Goal: Task Accomplishment & Management: Use online tool/utility

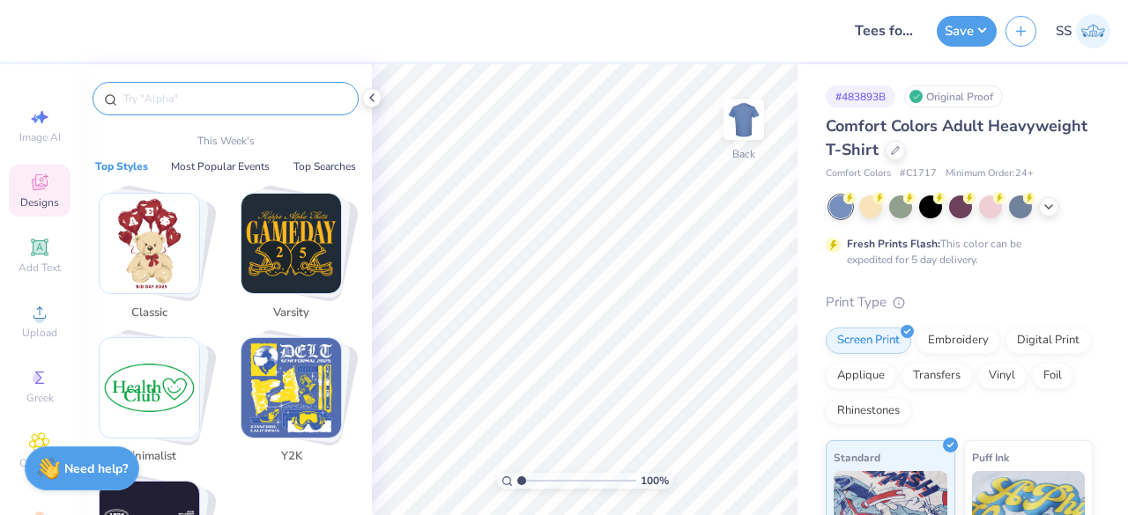
click at [149, 104] on input "text" at bounding box center [235, 99] width 226 height 18
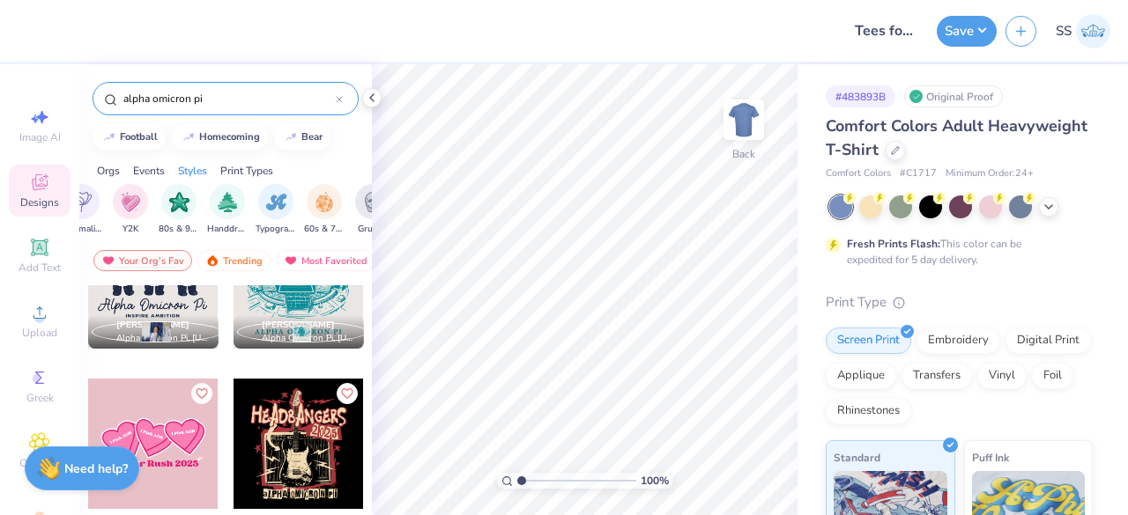
scroll to position [0, 1048]
drag, startPoint x: 144, startPoint y: 159, endPoint x: 148, endPoint y: 168, distance: 9.5
click at [148, 168] on div "Orgs Events Styles Print Types" at bounding box center [225, 166] width 292 height 25
click at [148, 168] on div "Events" at bounding box center [149, 171] width 32 height 16
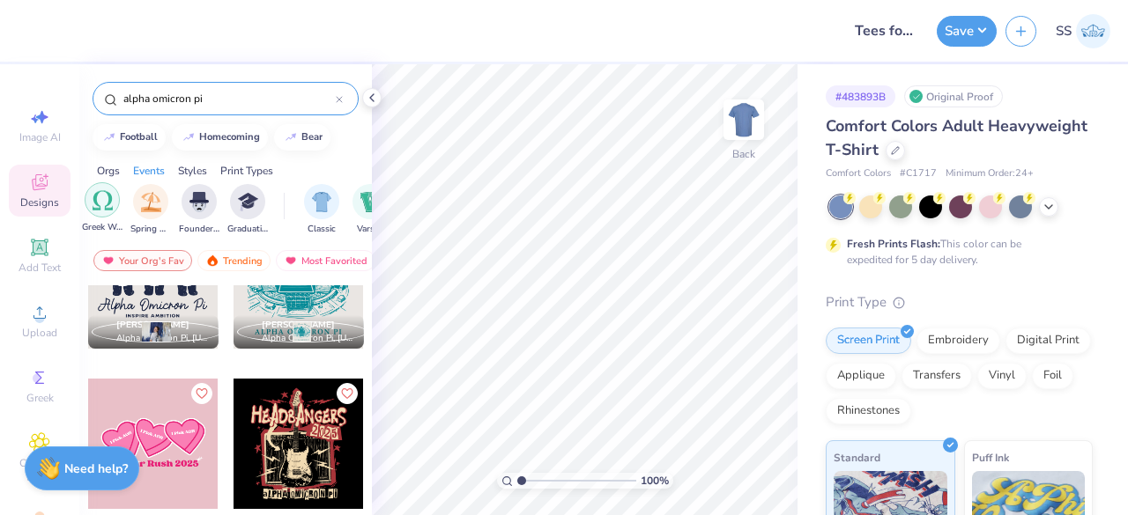
scroll to position [0, 712]
click at [211, 128] on button "homecoming" at bounding box center [220, 135] width 96 height 26
type input "homecoming"
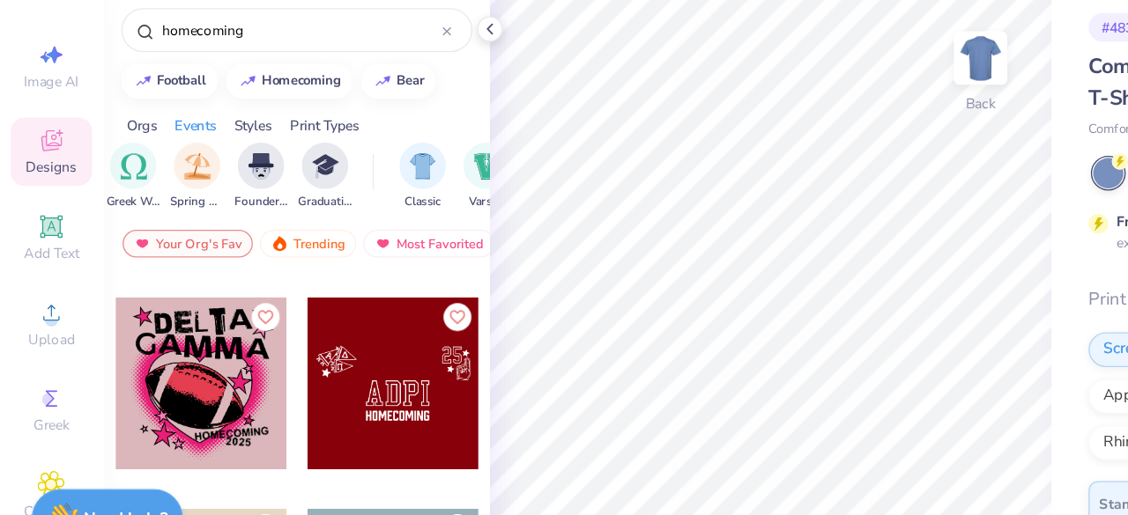
scroll to position [3995, 0]
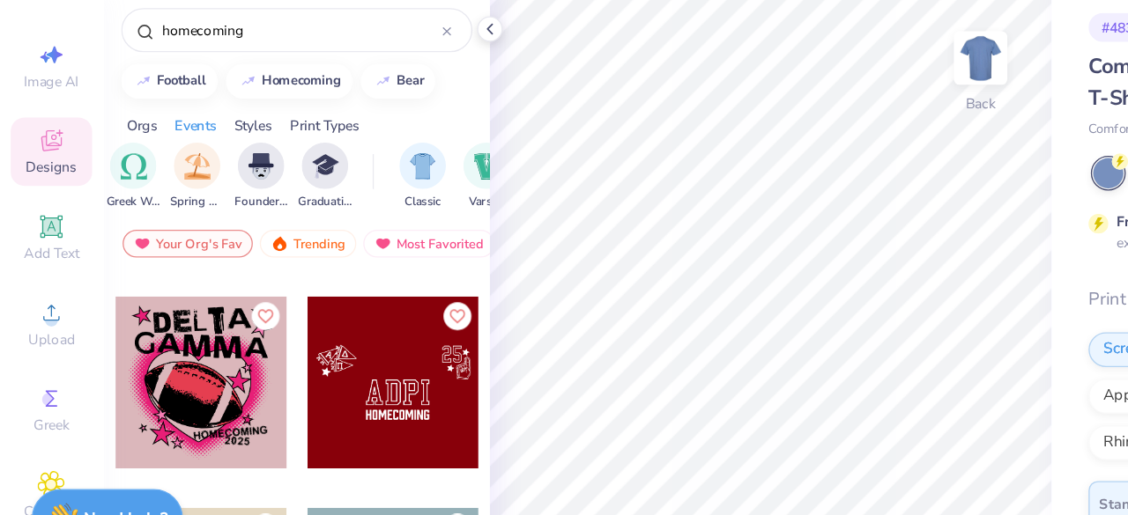
click at [154, 358] on div at bounding box center [21, 365] width 391 height 130
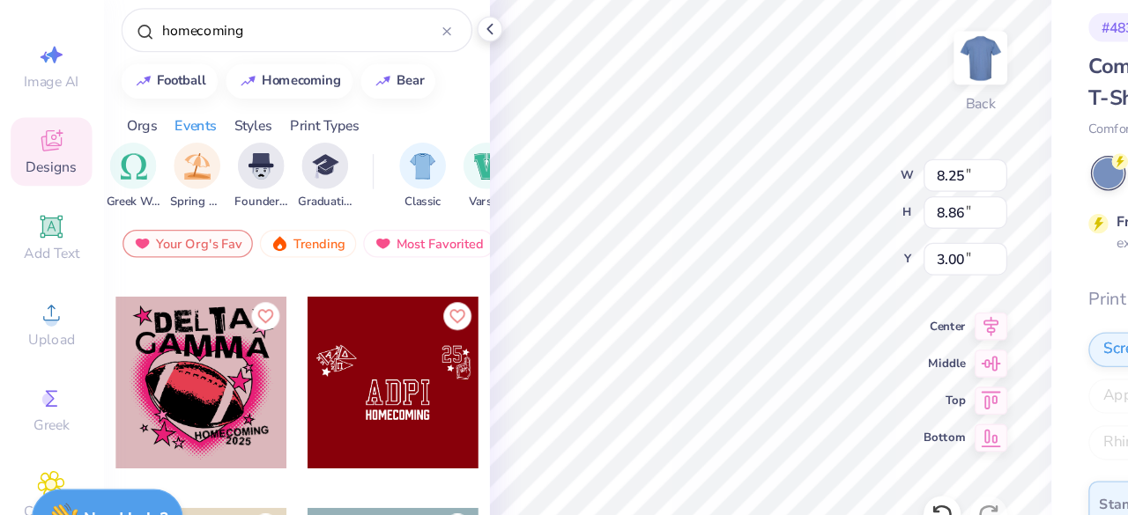
click at [374, 100] on icon at bounding box center [372, 98] width 14 height 14
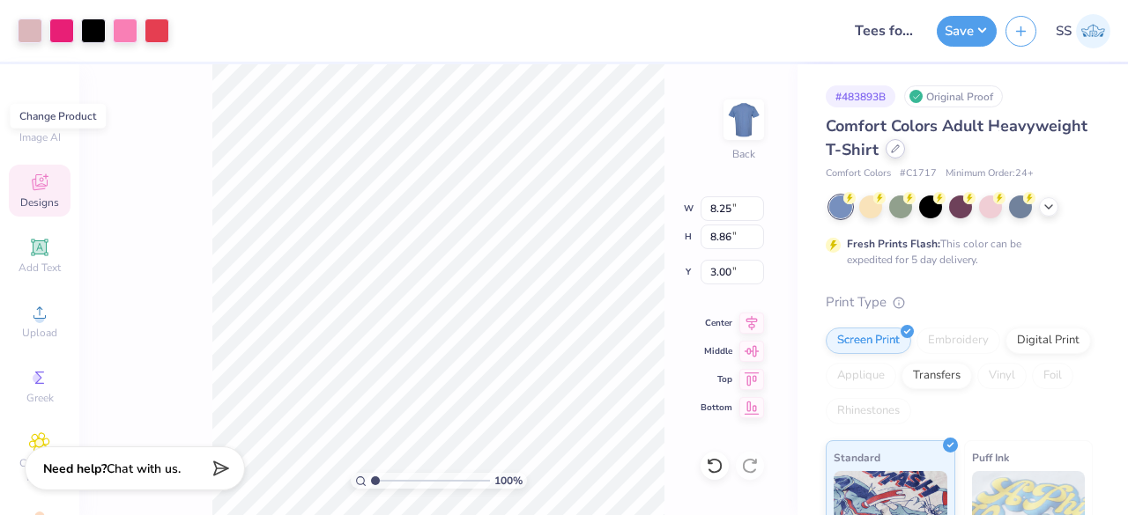
click at [900, 144] on icon at bounding box center [895, 148] width 9 height 9
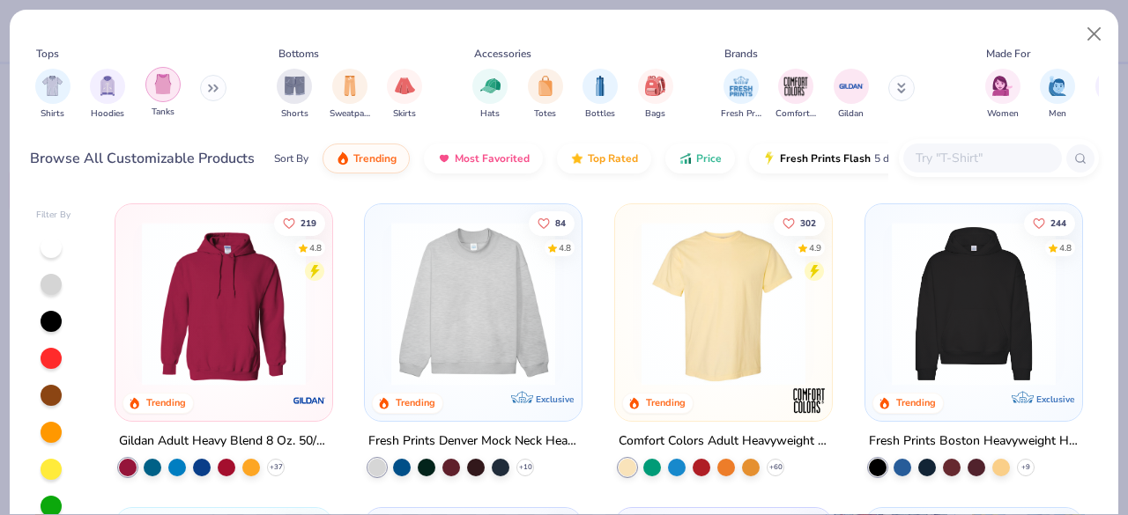
click at [165, 85] on img "filter for Tanks" at bounding box center [162, 84] width 19 height 20
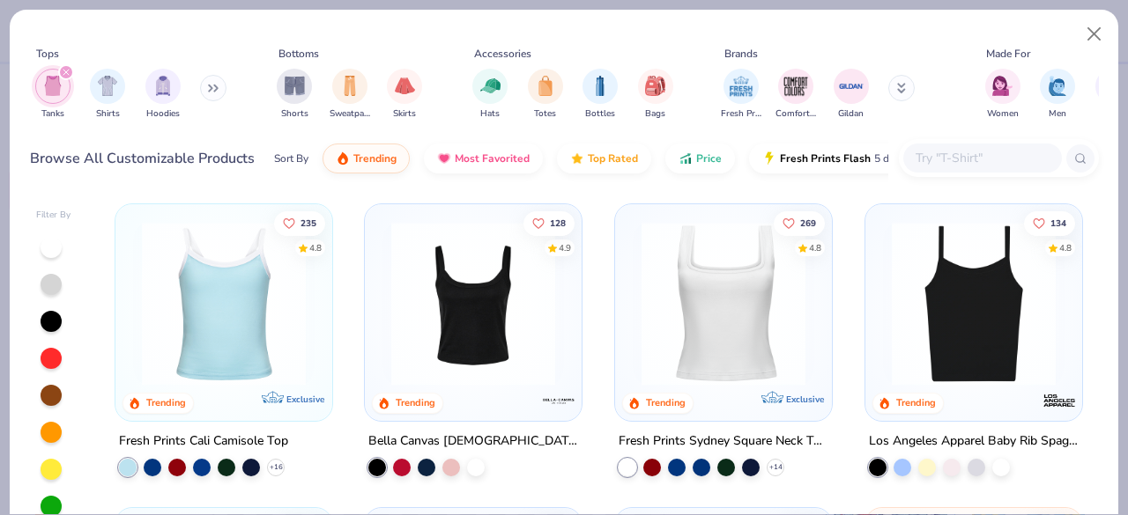
click at [936, 270] on img at bounding box center [973, 304] width 181 height 164
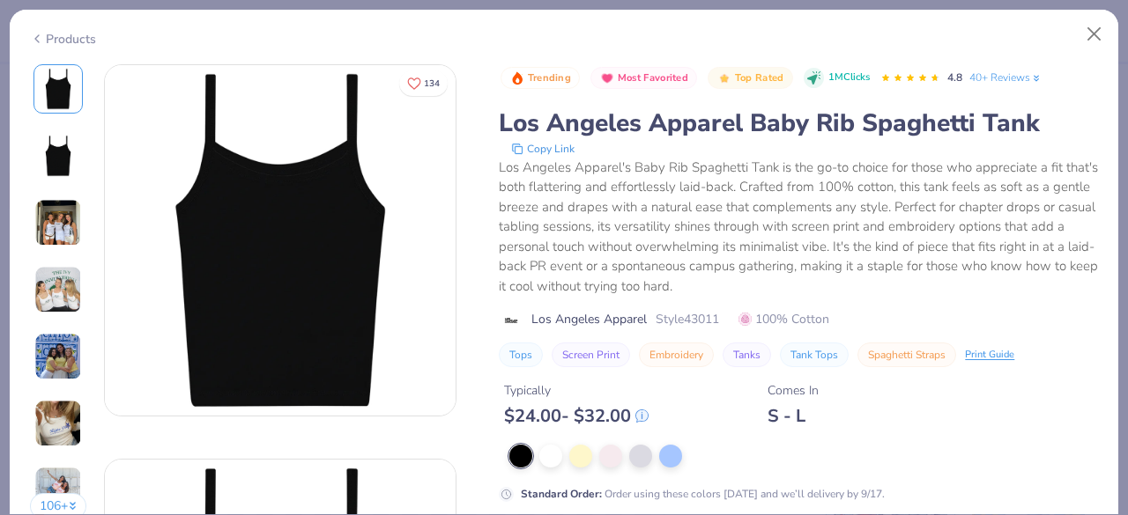
scroll to position [90, 0]
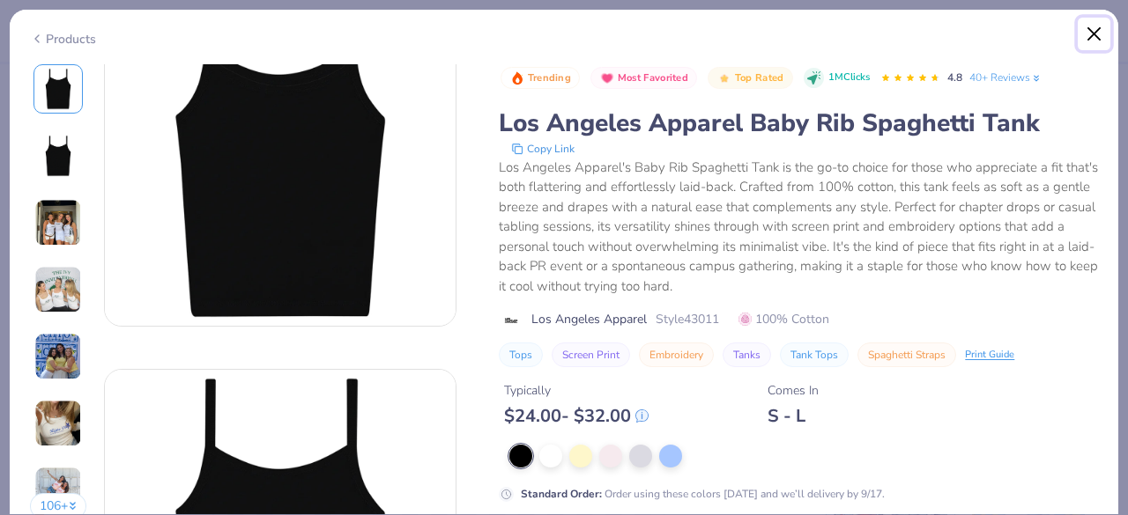
click at [1098, 34] on button "Close" at bounding box center [1093, 34] width 33 height 33
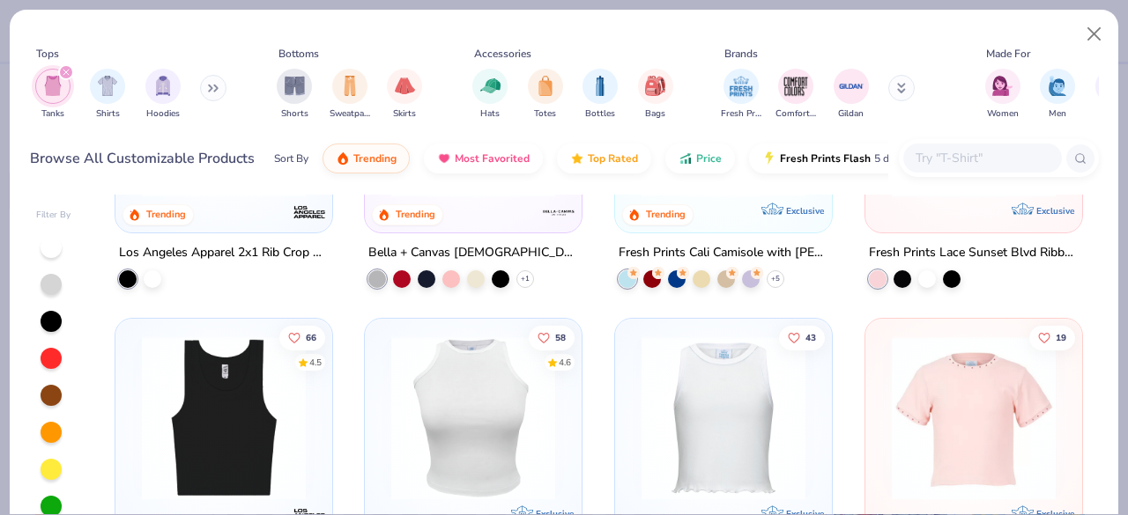
scroll to position [885, 0]
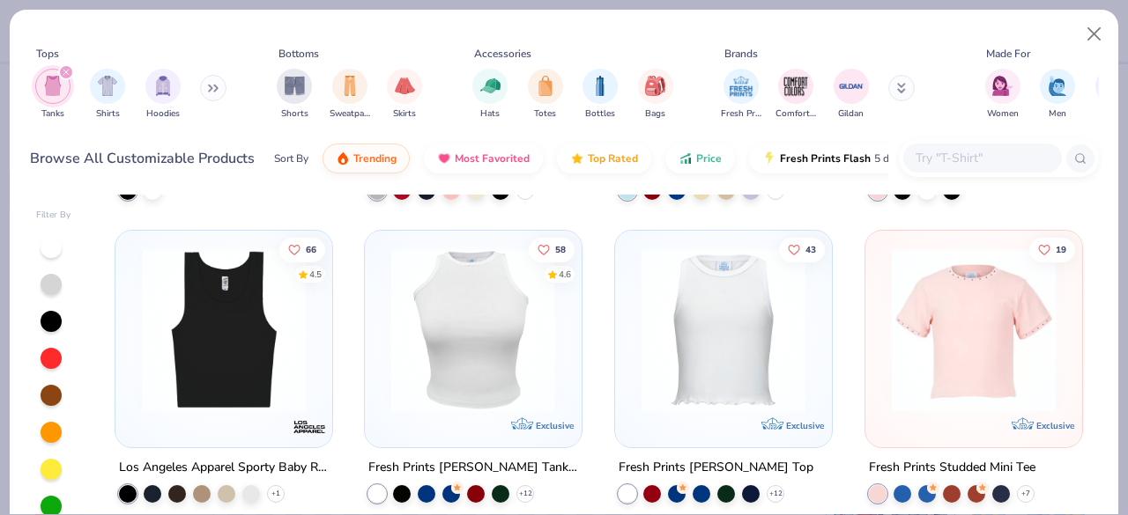
click at [263, 339] on img at bounding box center [223, 330] width 181 height 164
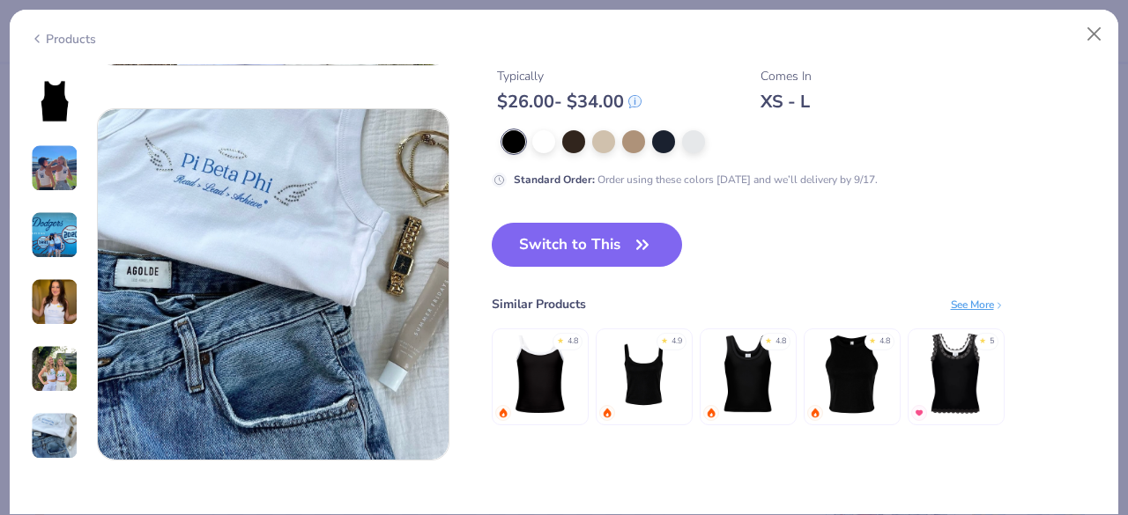
scroll to position [2277, 0]
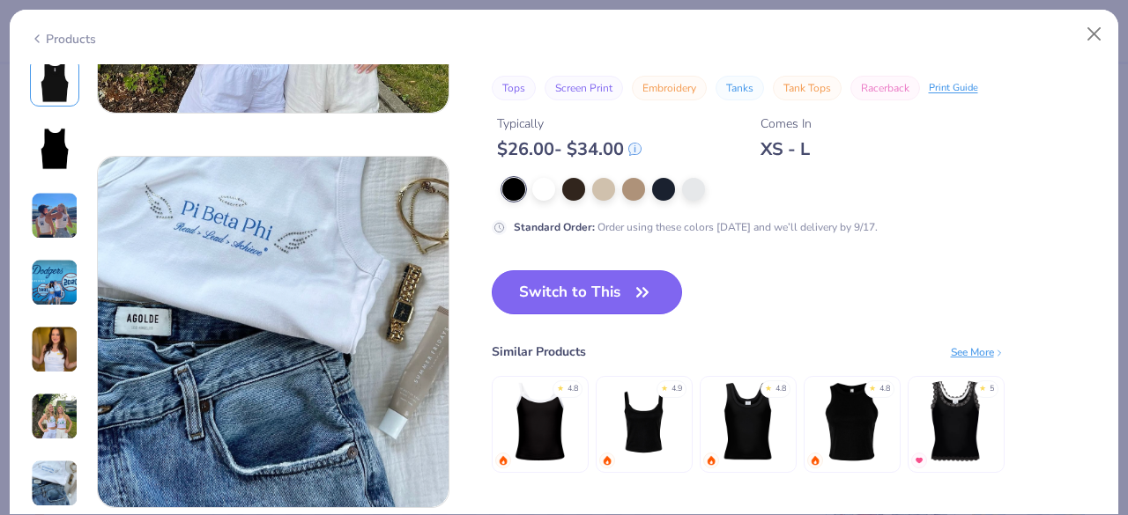
click at [562, 306] on button "Switch to This" at bounding box center [587, 292] width 191 height 44
click at [564, 288] on button "Switch to This" at bounding box center [587, 292] width 191 height 44
click at [647, 283] on icon "button" at bounding box center [642, 292] width 25 height 25
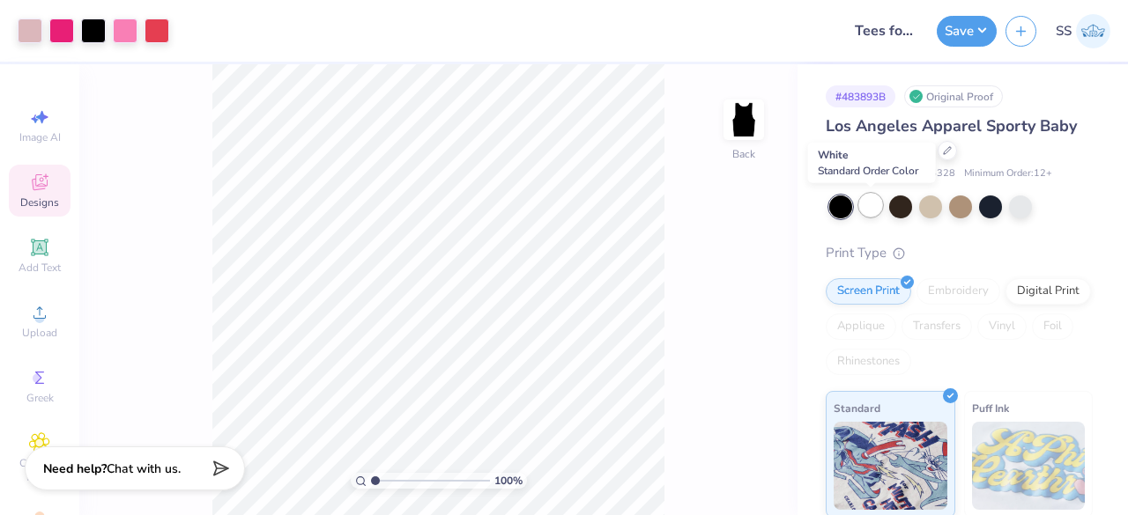
click at [874, 205] on div at bounding box center [870, 205] width 23 height 23
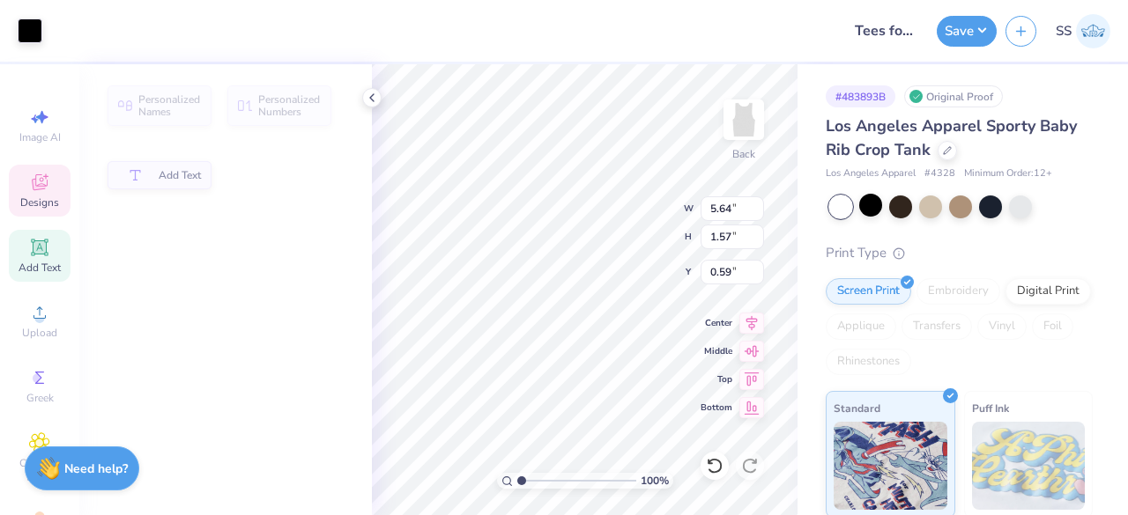
type input "5.64"
type input "1.57"
type input "0.59"
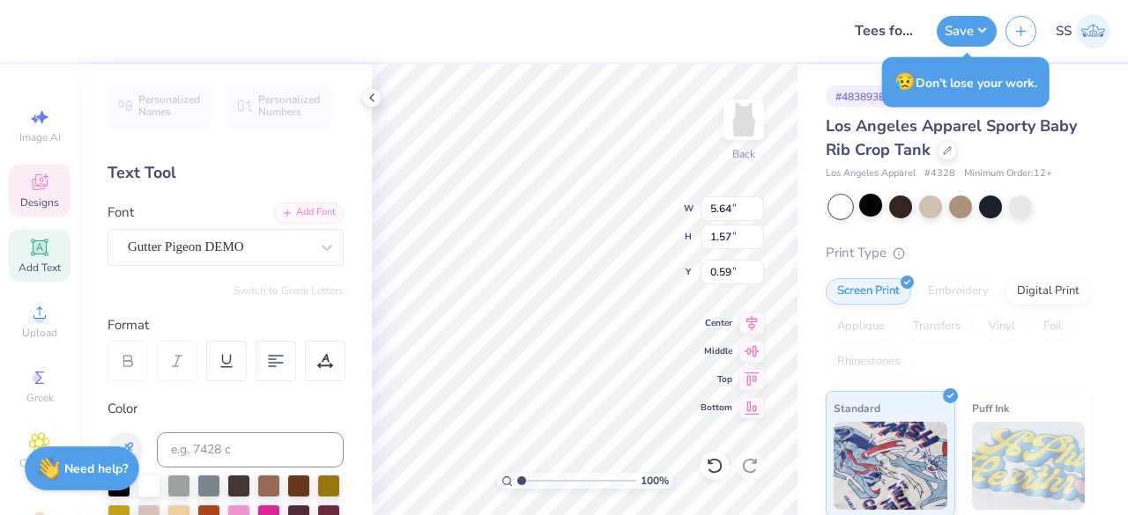
scroll to position [15, 3]
type textarea "D"
type textarea "A"
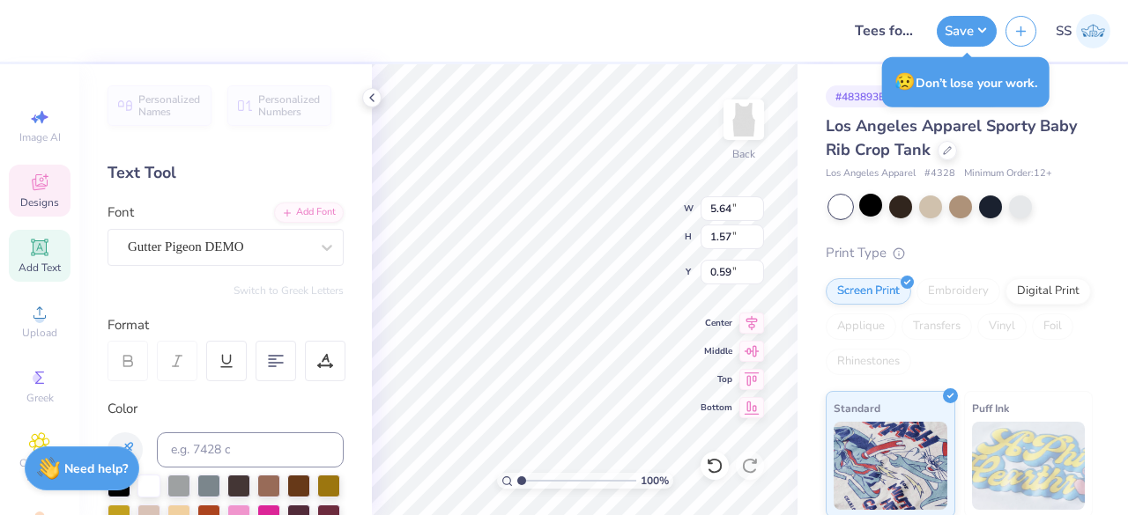
type textarea "Alpha"
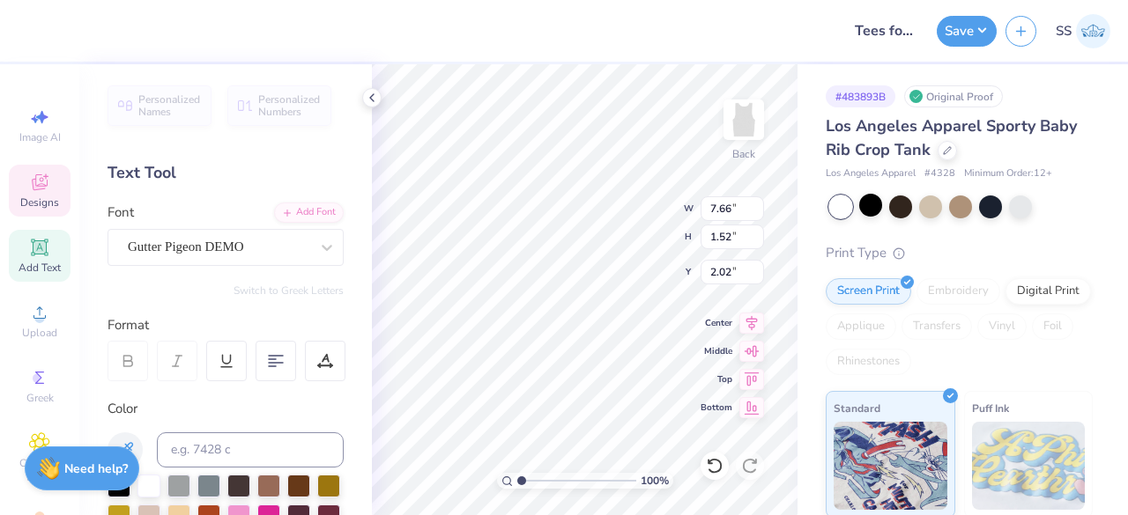
scroll to position [15, 4]
type textarea "g"
type textarea "O"
click at [377, 97] on icon at bounding box center [372, 98] width 14 height 14
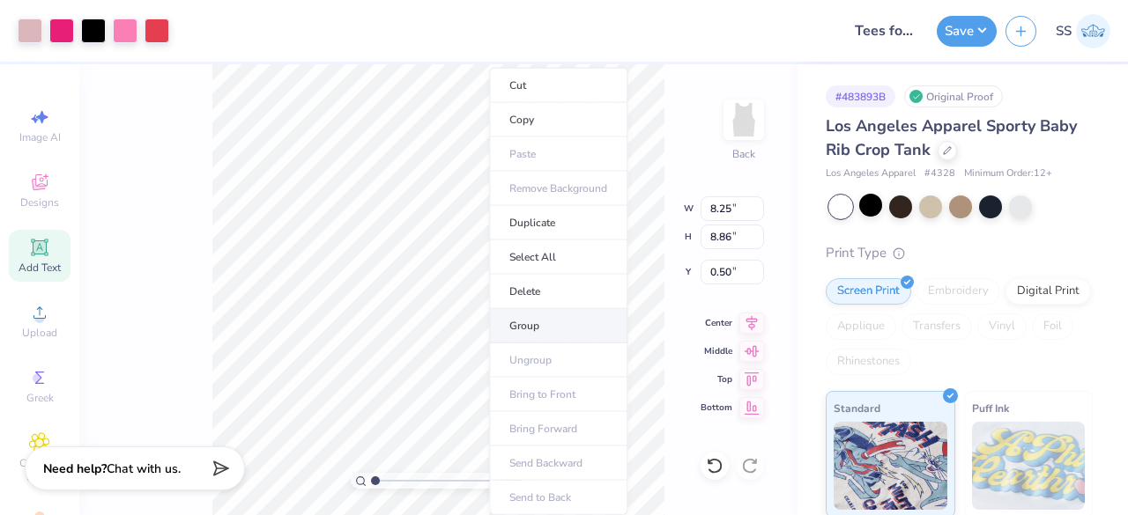
click at [548, 313] on li "Group" at bounding box center [558, 326] width 138 height 34
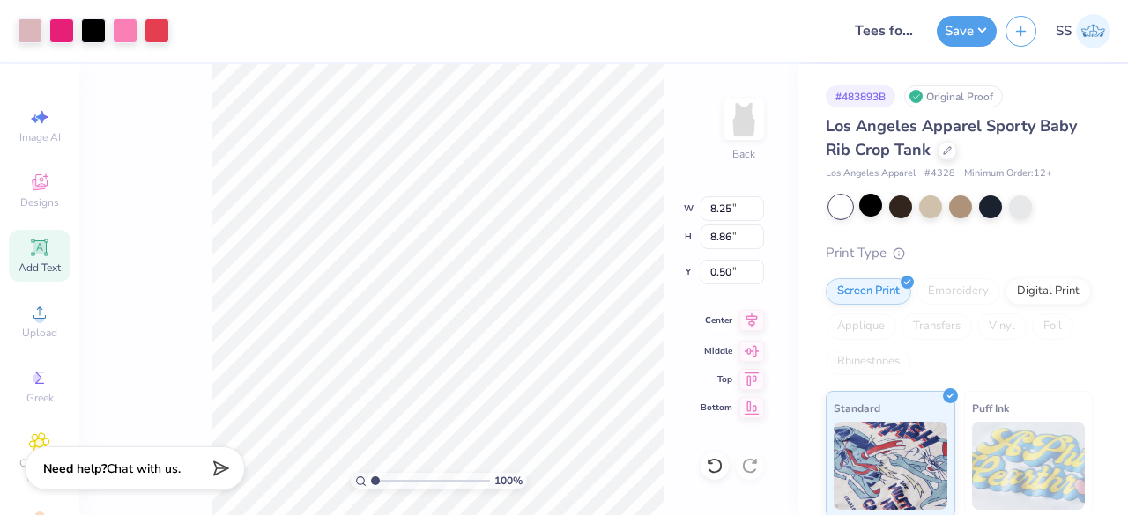
click at [746, 320] on icon at bounding box center [751, 320] width 25 height 21
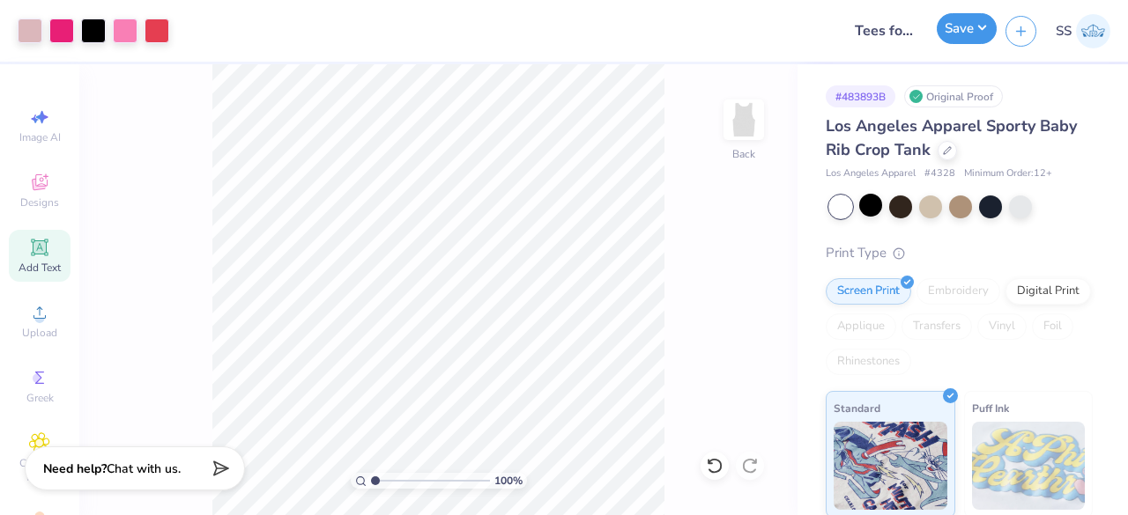
click at [949, 41] on button "Save" at bounding box center [967, 28] width 60 height 31
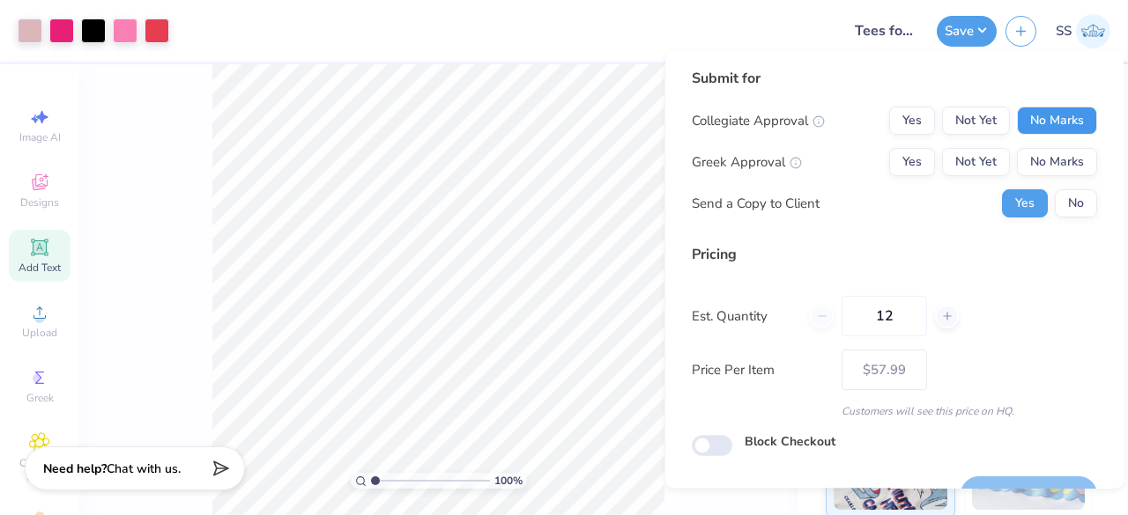
click at [1043, 116] on button "No Marks" at bounding box center [1057, 121] width 80 height 28
click at [986, 155] on button "Not Yet" at bounding box center [976, 162] width 68 height 28
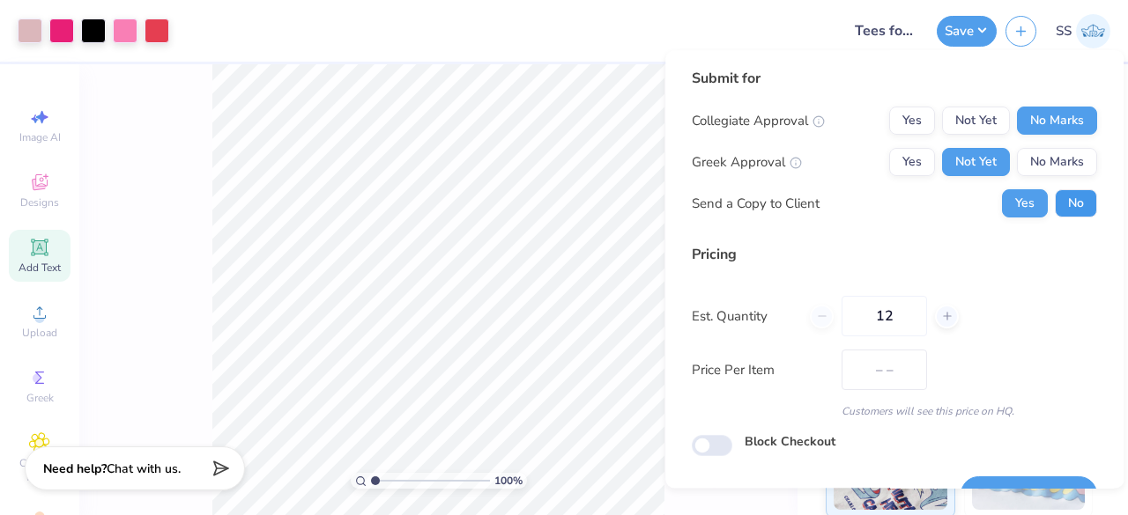
click at [1055, 202] on button "No" at bounding box center [1076, 203] width 42 height 28
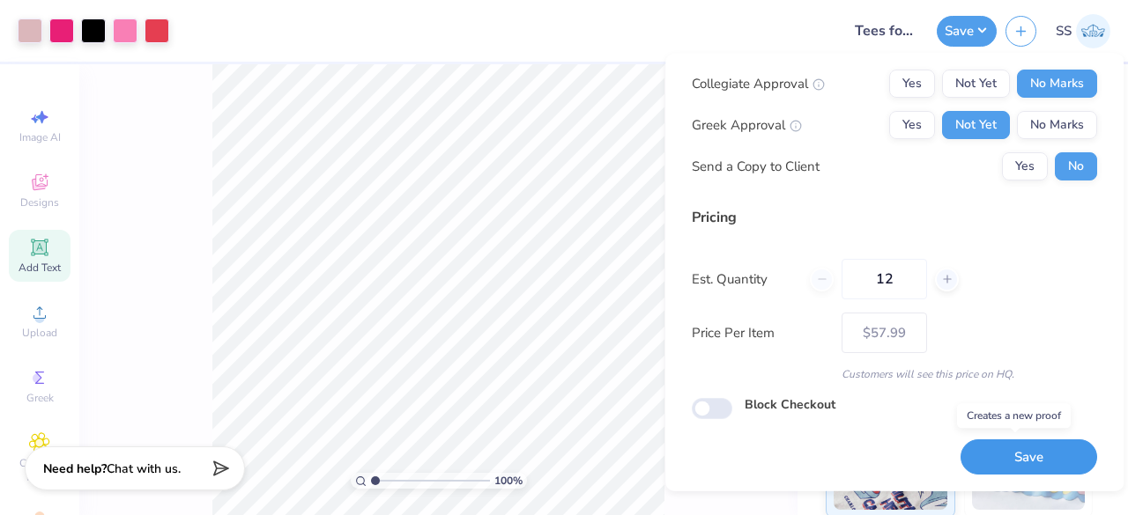
click at [996, 462] on button "Save" at bounding box center [1028, 457] width 137 height 36
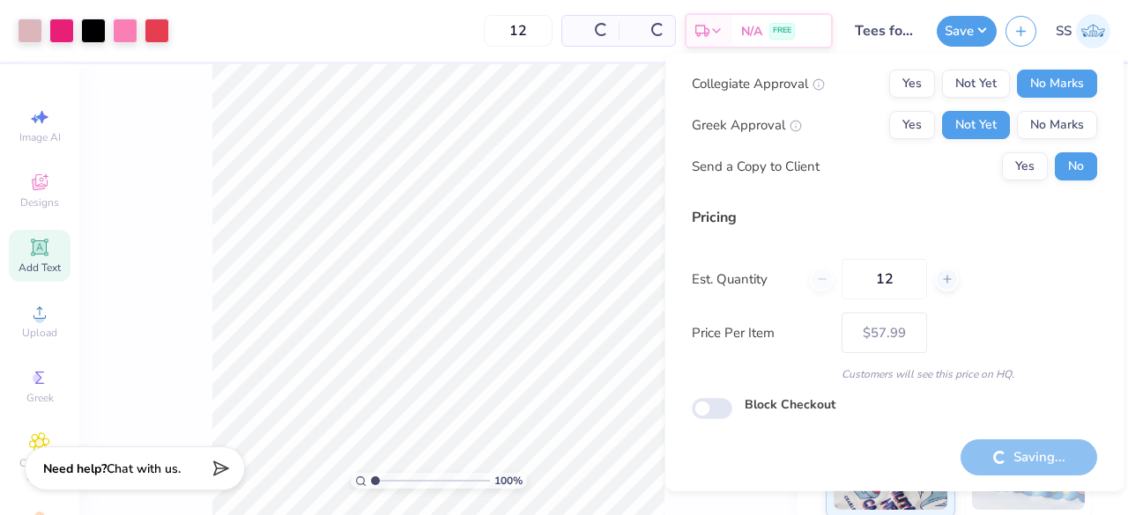
type input "– –"
